Goal: Navigation & Orientation: Find specific page/section

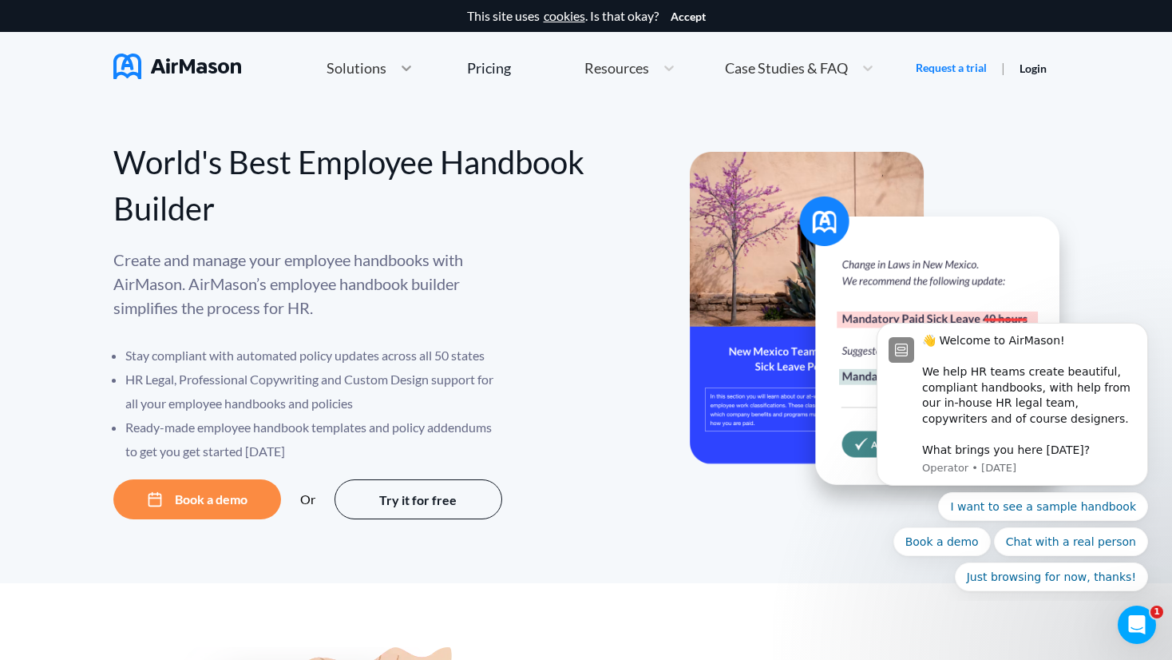
click at [400, 65] on icon at bounding box center [407, 68] width 16 height 16
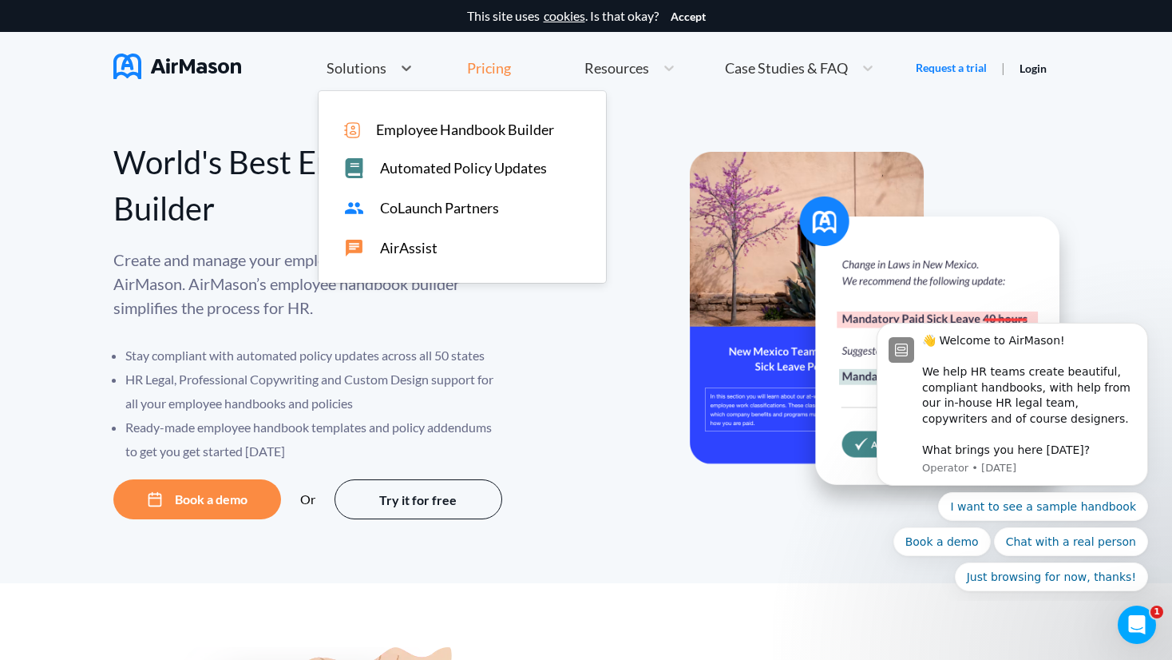
click at [484, 71] on div "Pricing" at bounding box center [489, 68] width 44 height 14
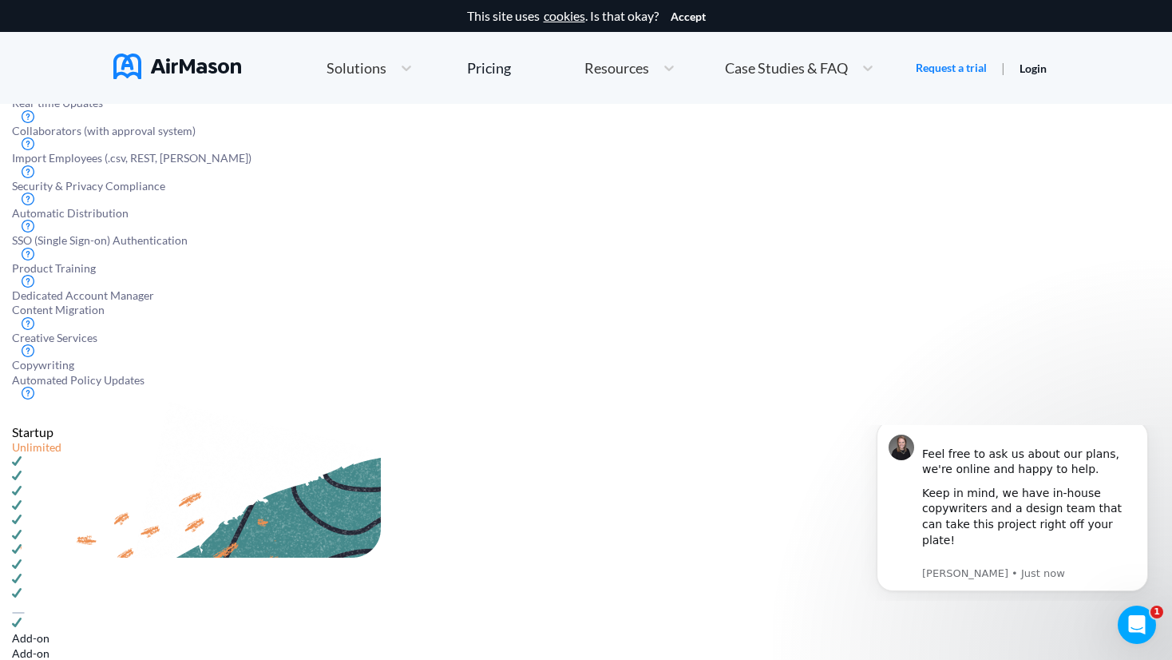
scroll to position [668, 0]
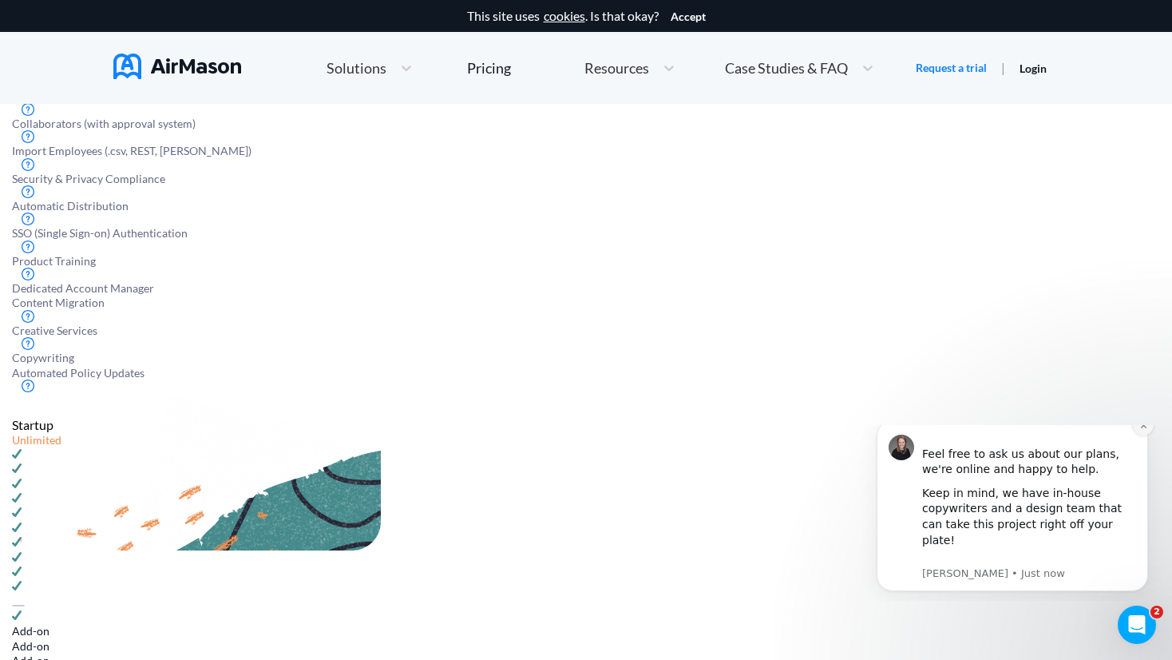
click at [1144, 430] on icon "Dismiss notification" at bounding box center [1144, 425] width 9 height 9
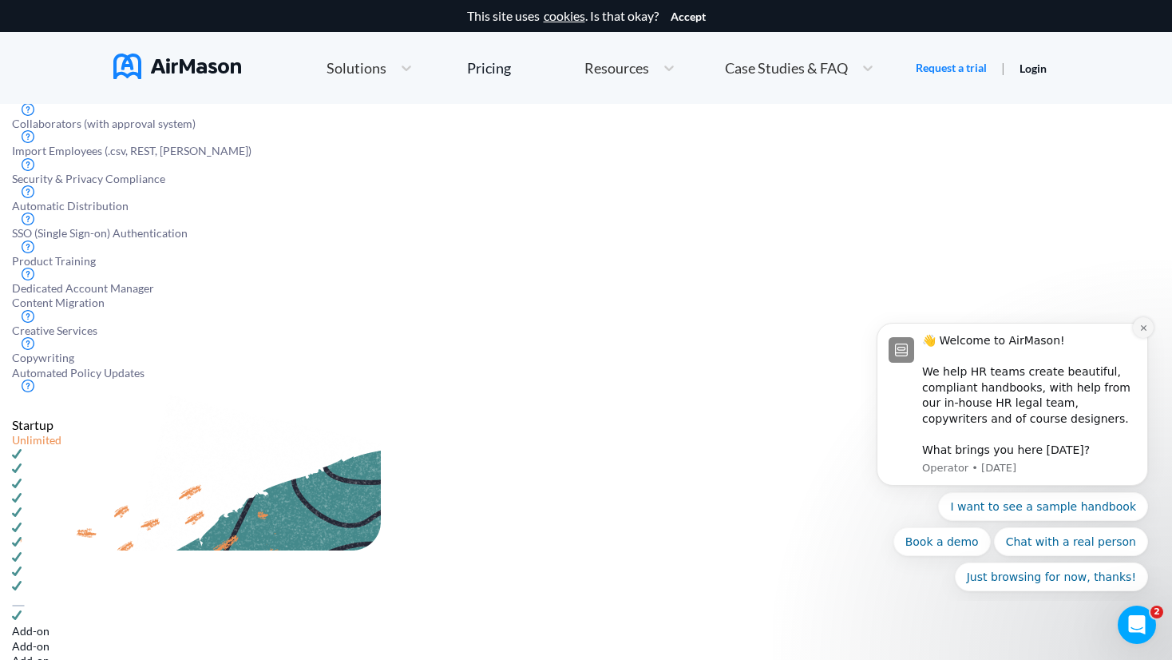
click at [1145, 331] on icon "Dismiss notification" at bounding box center [1144, 327] width 9 height 9
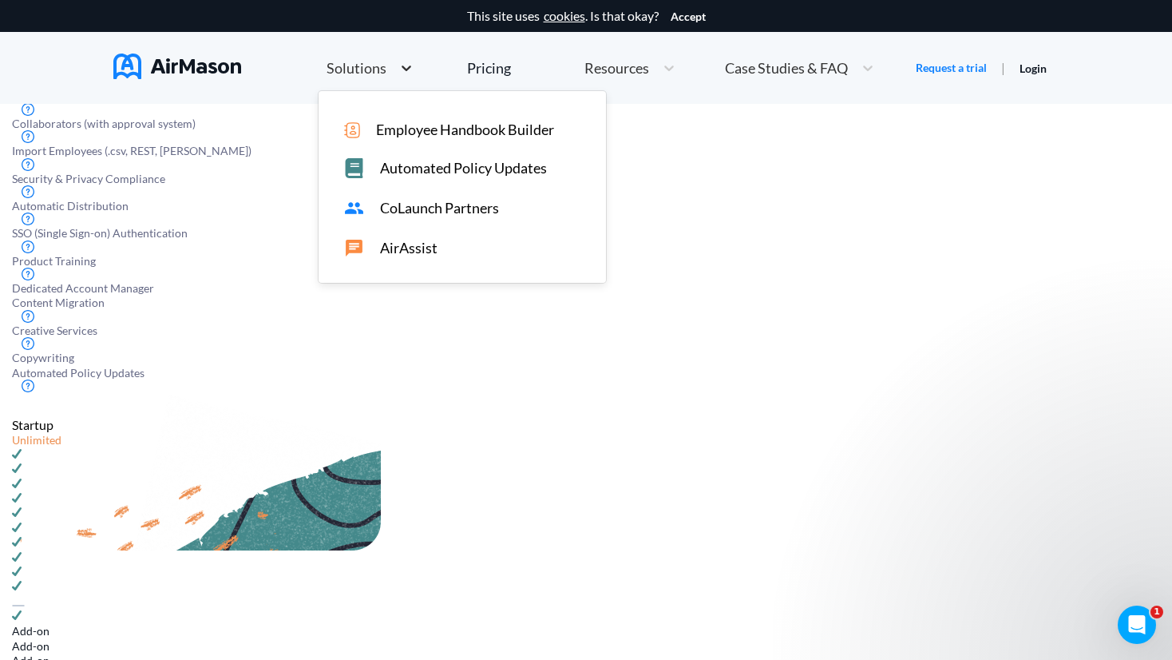
click at [406, 74] on icon at bounding box center [407, 68] width 16 height 16
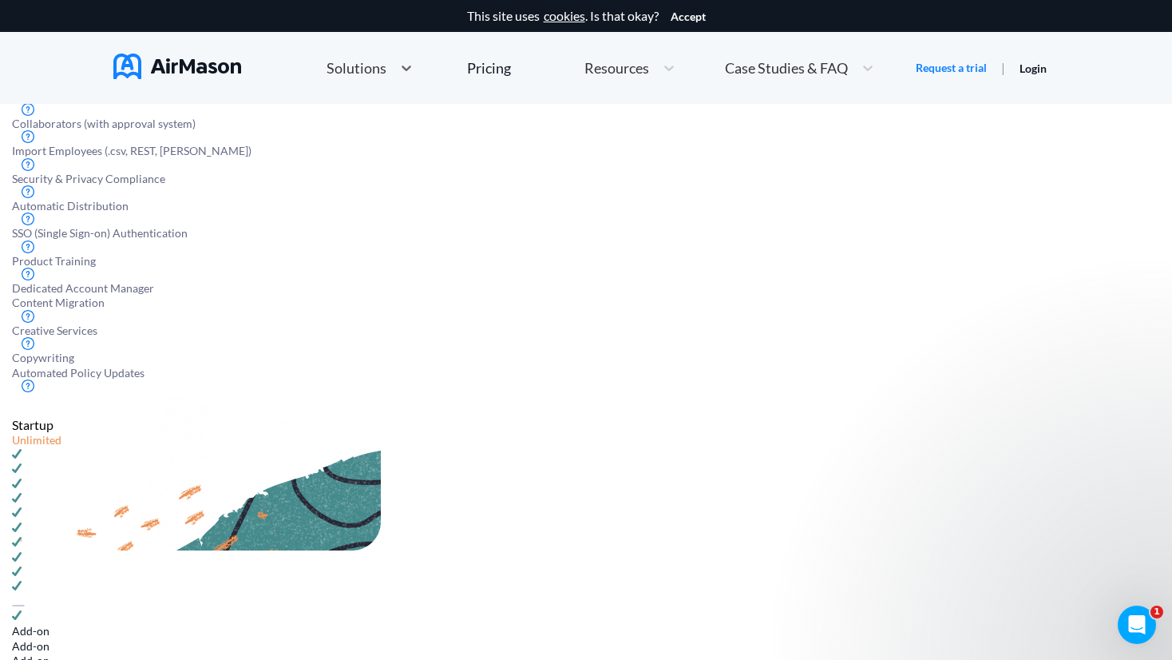
click at [359, 78] on div "Solutions" at bounding box center [370, 68] width 102 height 34
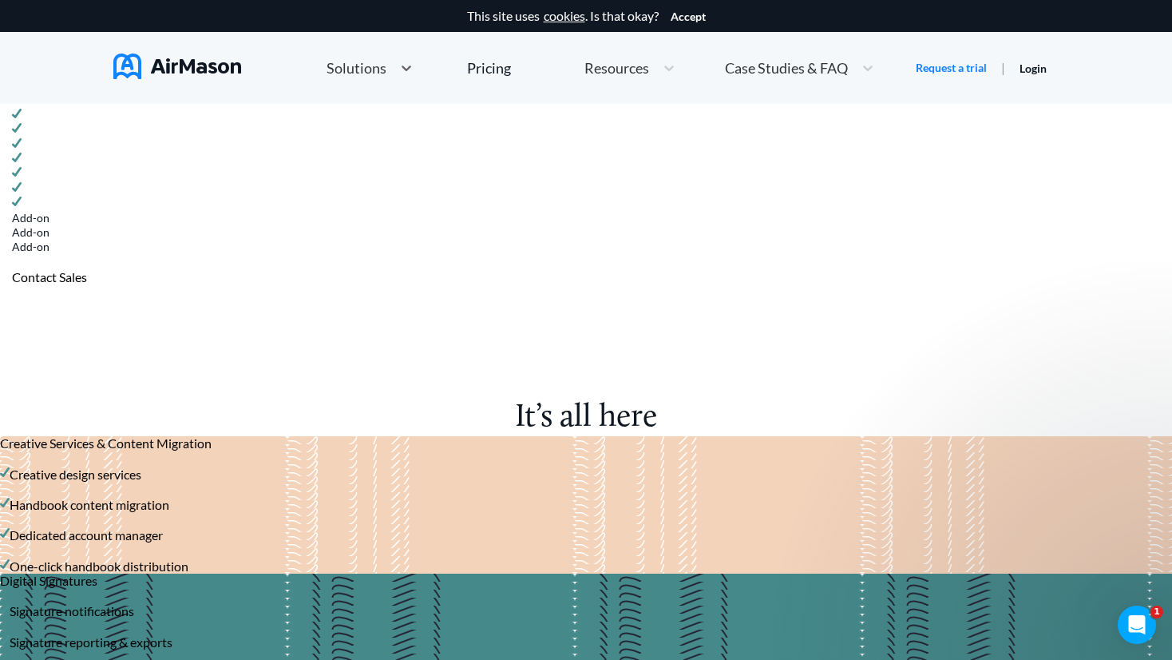
scroll to position [1780, 0]
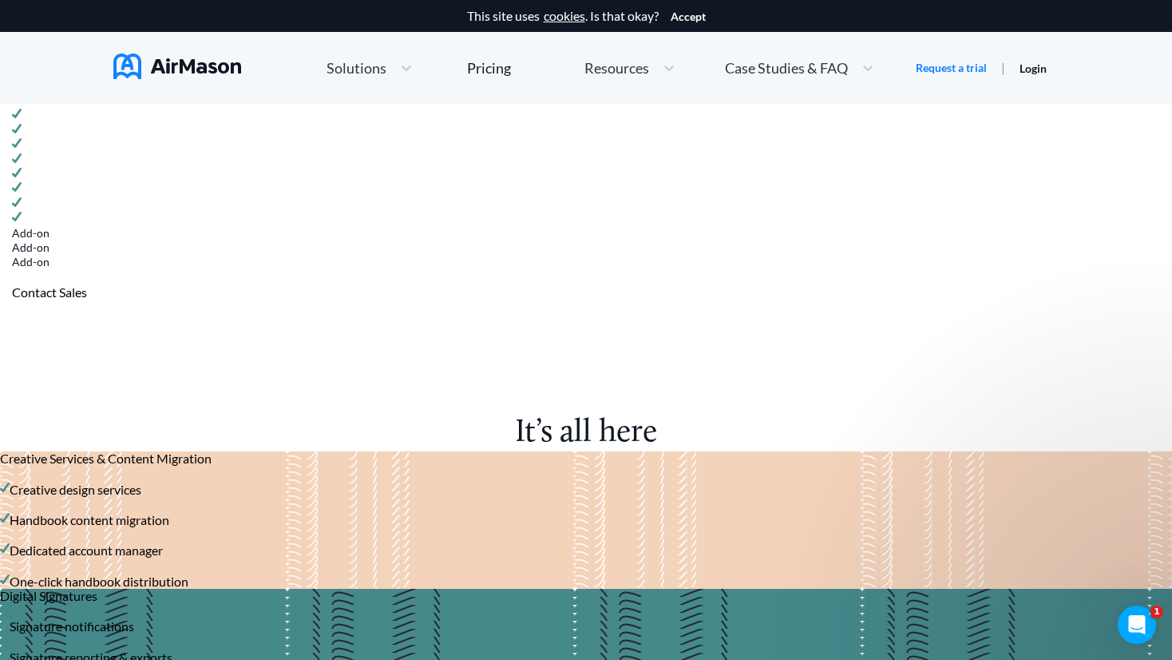
click at [162, 62] on img at bounding box center [177, 67] width 128 height 26
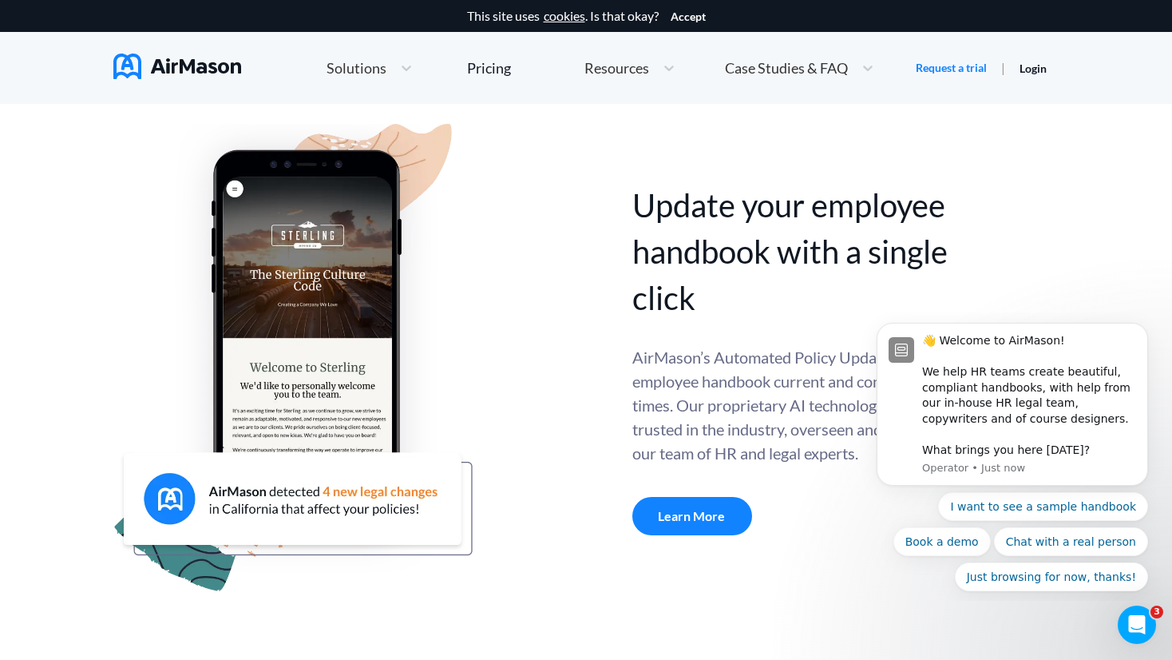
scroll to position [526, 0]
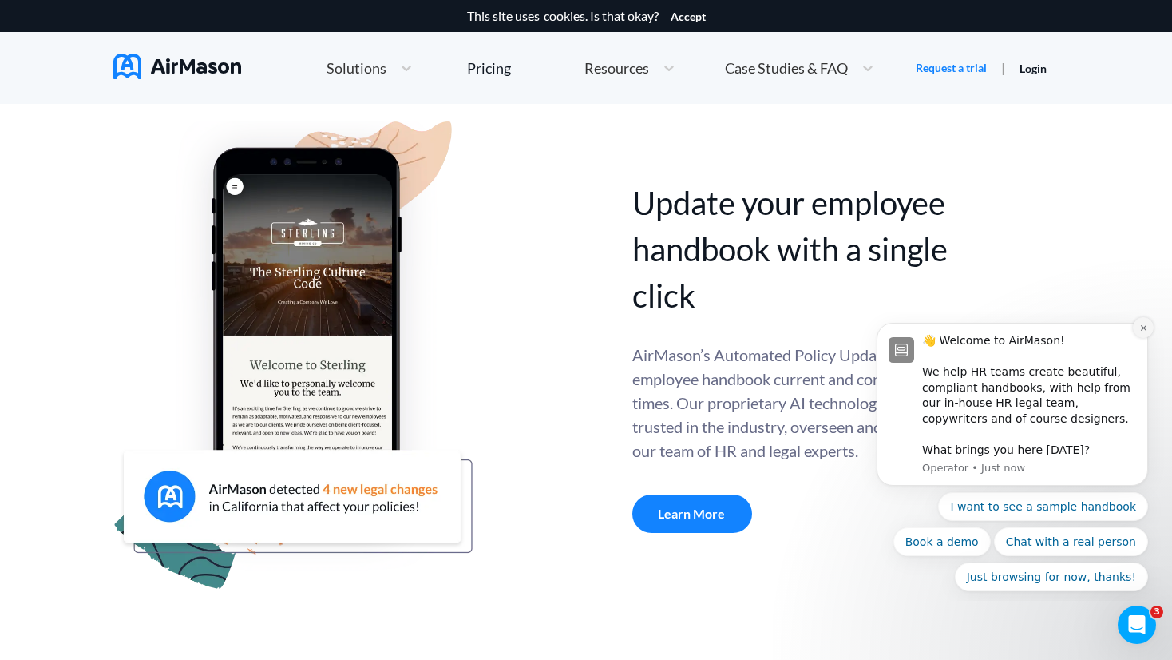
click at [1142, 332] on icon "Dismiss notification" at bounding box center [1144, 327] width 9 height 9
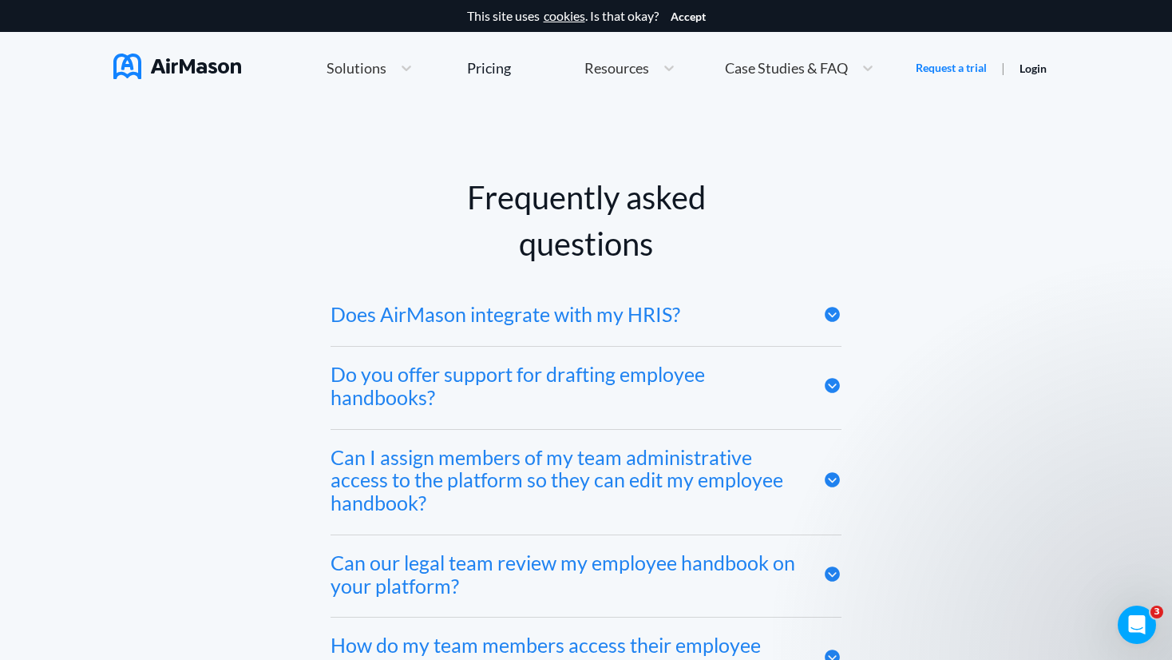
scroll to position [7551, 0]
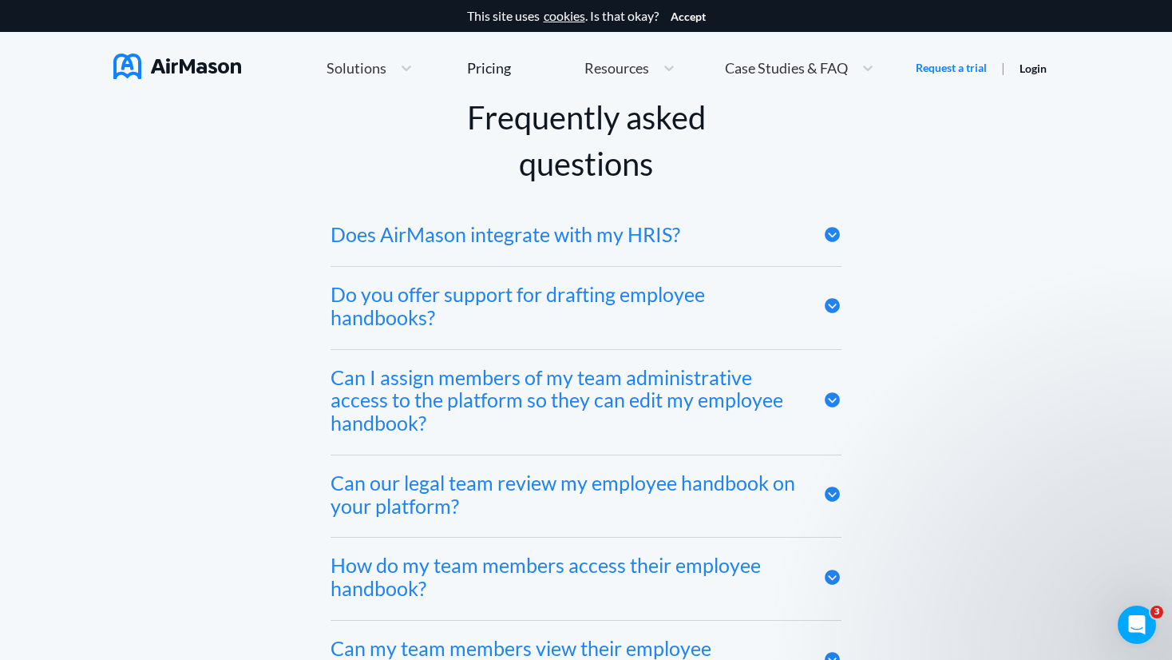
click at [144, 73] on img at bounding box center [177, 67] width 128 height 26
